Goal: Task Accomplishment & Management: Use online tool/utility

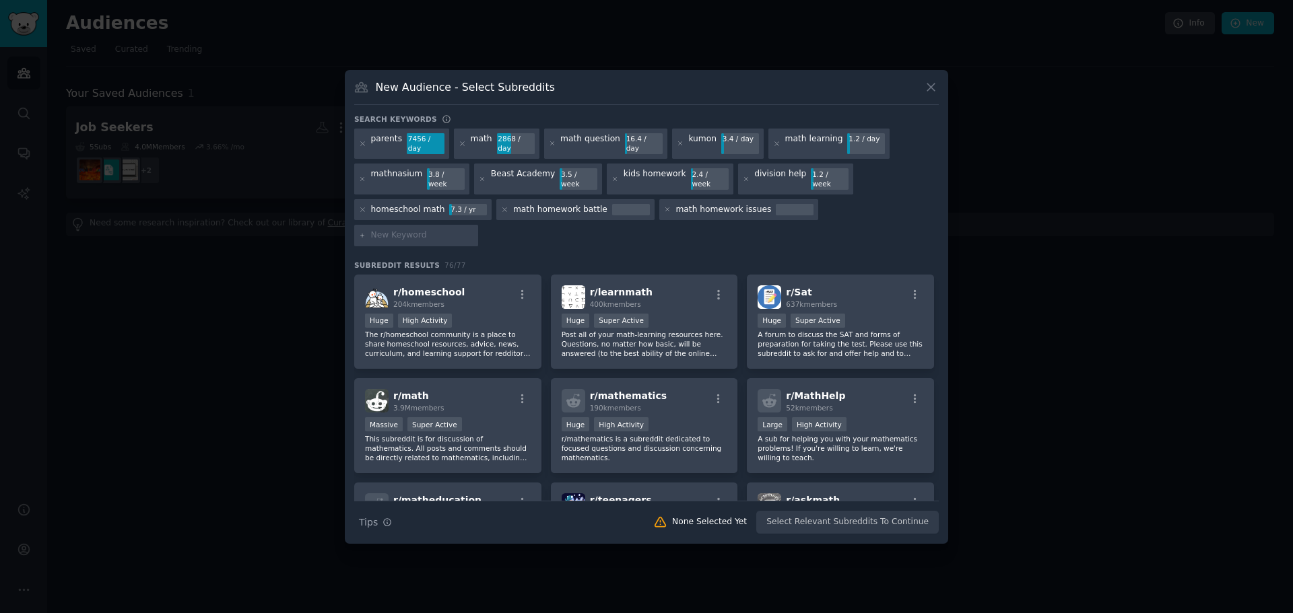
click at [473, 230] on input "text" at bounding box center [422, 236] width 102 height 12
type input "98th percentile"
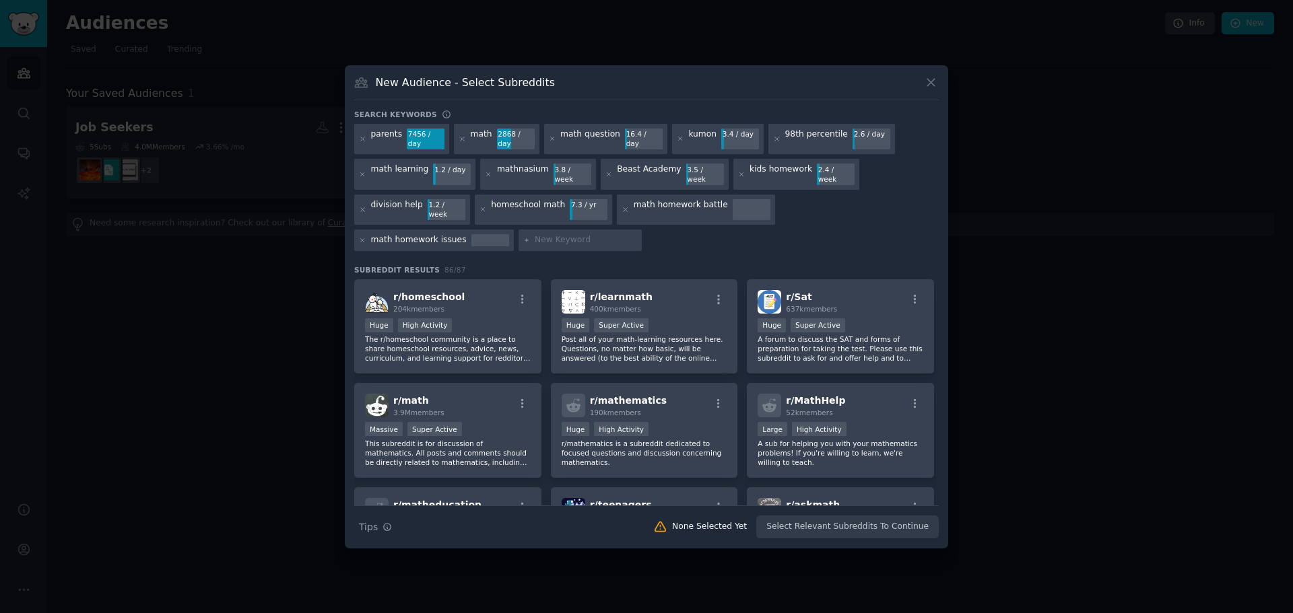
click at [733, 201] on div at bounding box center [752, 210] width 38 height 22
click at [535, 234] on input "text" at bounding box center [586, 240] width 102 height 12
type input "Splash Learn"
click at [550, 234] on input "text" at bounding box center [586, 240] width 102 height 12
type input "hate math"
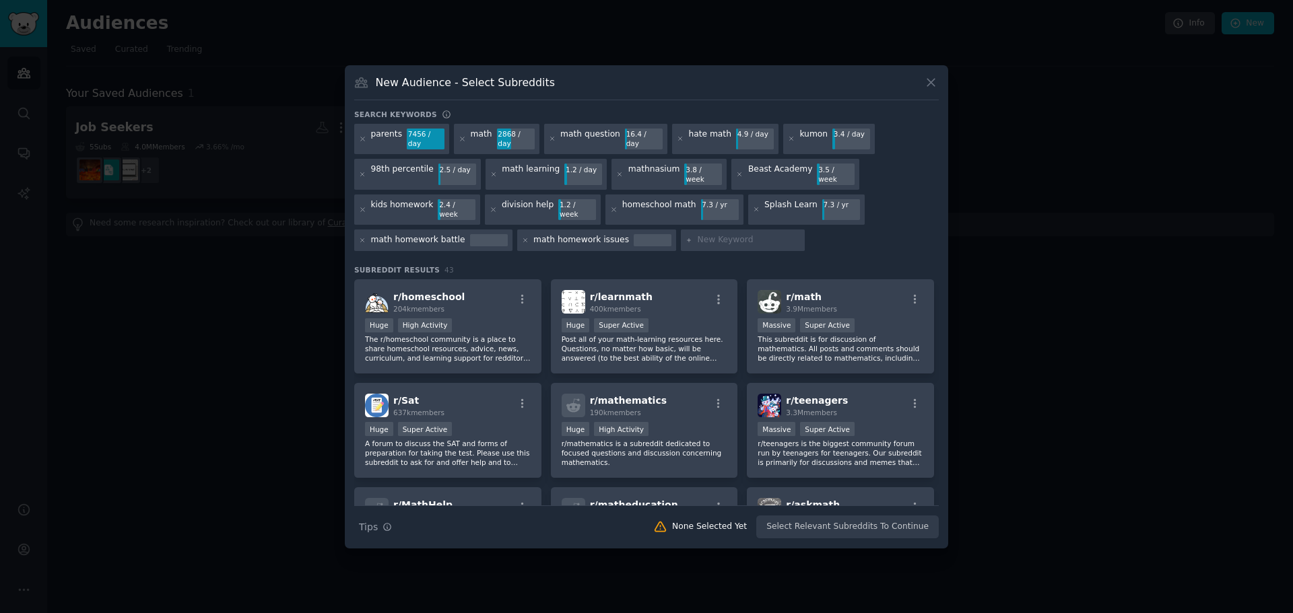
click at [699, 234] on input "text" at bounding box center [749, 240] width 102 height 12
type input "child hates math"
type input "4th grade math"
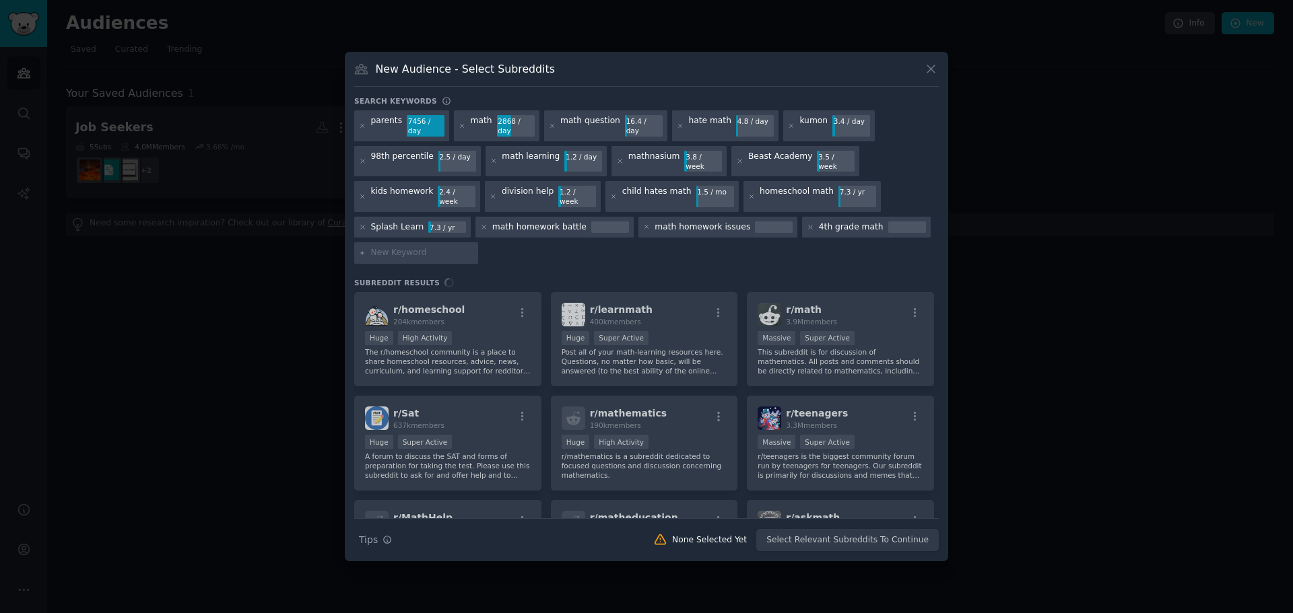
click at [423, 247] on input "text" at bounding box center [422, 253] width 102 height 12
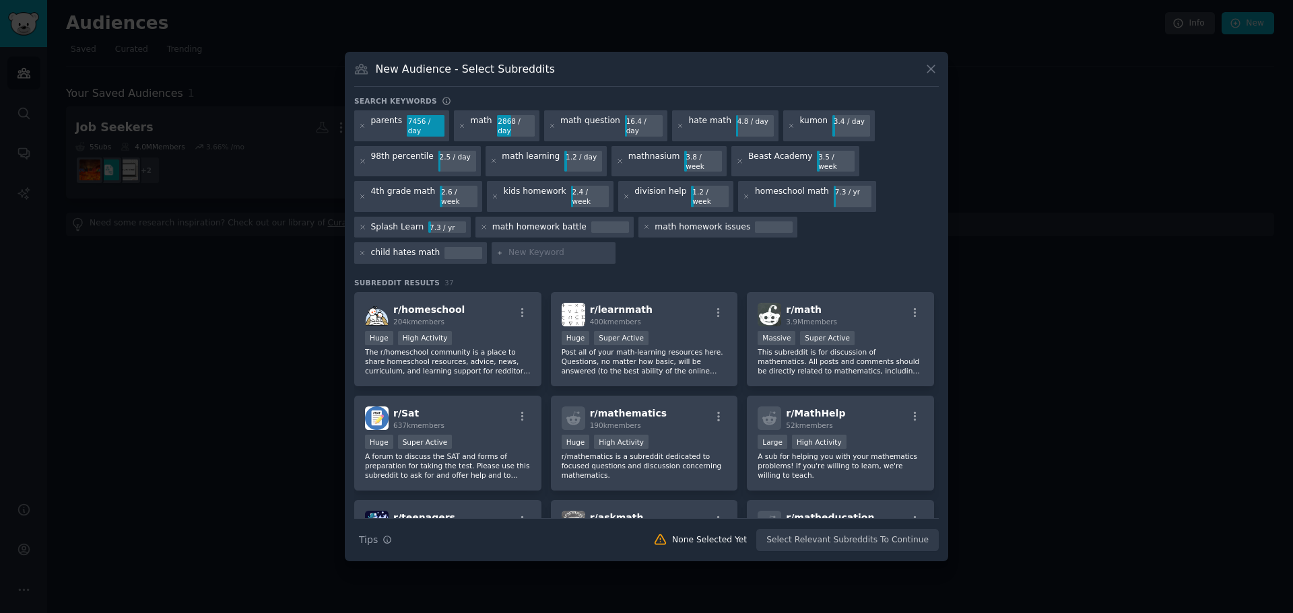
click at [508, 247] on input "text" at bounding box center [559, 253] width 102 height 12
type input "1st grade math"
